Goal: Find specific page/section: Find specific page/section

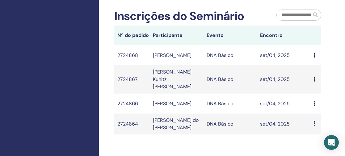
scroll to position [56, 0]
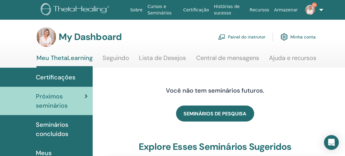
click at [240, 36] on link "Painel do instrutor" at bounding box center [241, 37] width 47 height 14
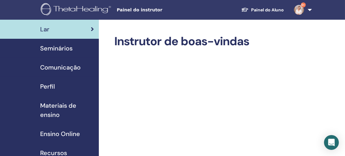
click at [67, 49] on span "Seminários" at bounding box center [56, 48] width 32 height 9
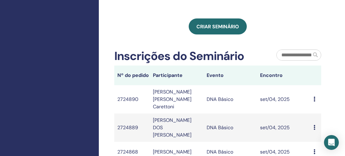
scroll to position [356, 0]
click at [310, 114] on td "Message" at bounding box center [315, 128] width 11 height 28
click at [284, 114] on td "set/04, 2025" at bounding box center [283, 128] width 53 height 28
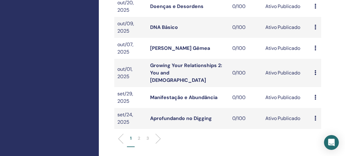
scroll to position [206, 0]
click at [138, 136] on p "2" at bounding box center [139, 139] width 2 height 6
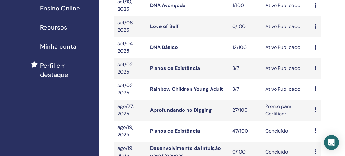
scroll to position [125, 0]
